Goal: Transaction & Acquisition: Subscribe to service/newsletter

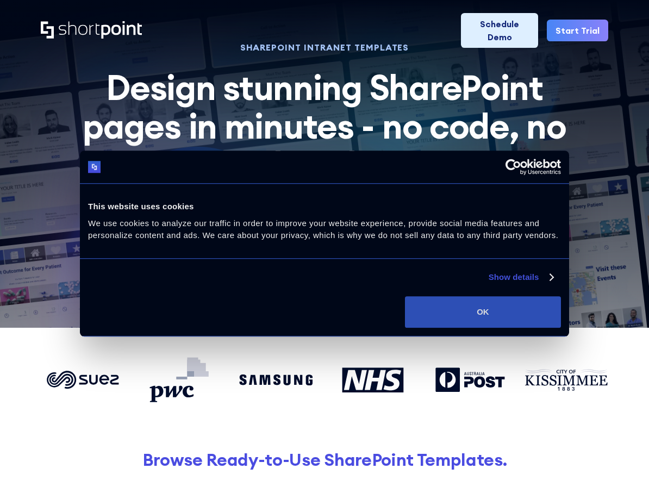
click at [444, 308] on button "OK" at bounding box center [483, 312] width 156 height 32
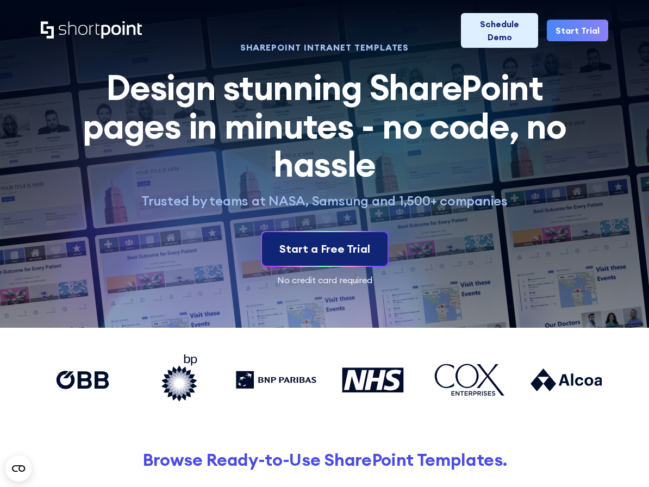
click at [310, 252] on div "Start a Free Trial" at bounding box center [324, 249] width 91 height 16
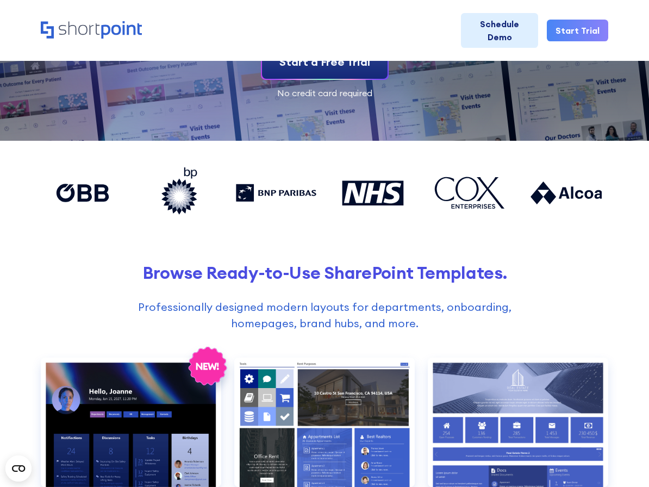
scroll to position [217, 0]
